Goal: Transaction & Acquisition: Subscribe to service/newsletter

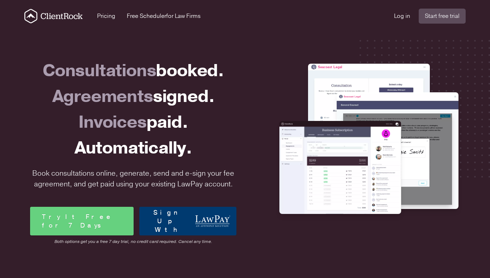
click at [168, 213] on link "Sign Up With" at bounding box center [187, 221] width 97 height 29
click at [195, 217] on icon at bounding box center [212, 221] width 35 height 11
click at [211, 224] on icon at bounding box center [212, 221] width 35 height 11
